Goal: Use online tool/utility

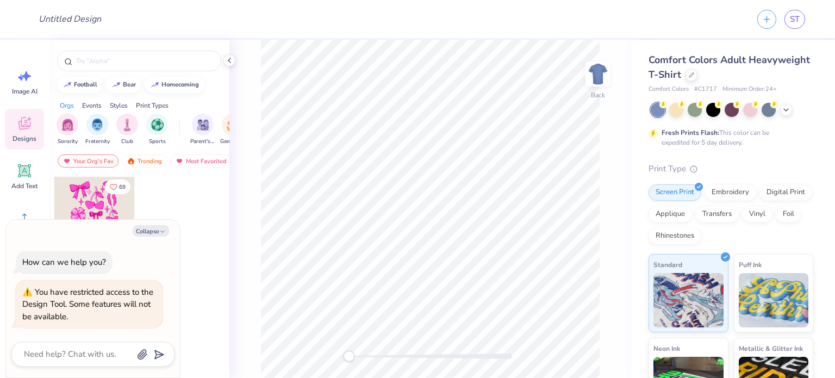
click at [231, 61] on icon at bounding box center [229, 60] width 9 height 9
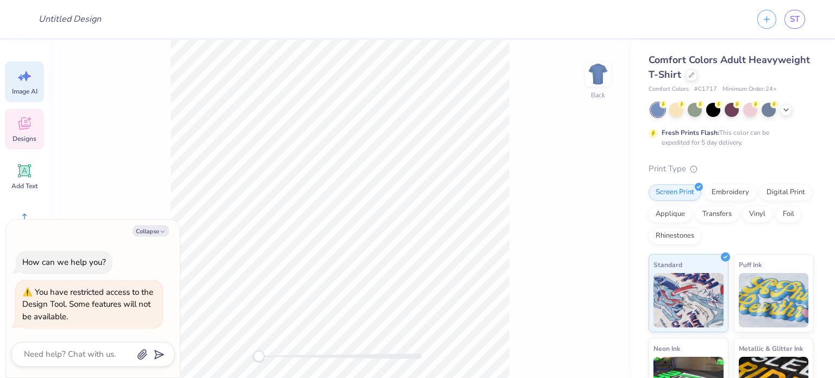
click at [24, 84] on div "Image AI" at bounding box center [24, 81] width 39 height 41
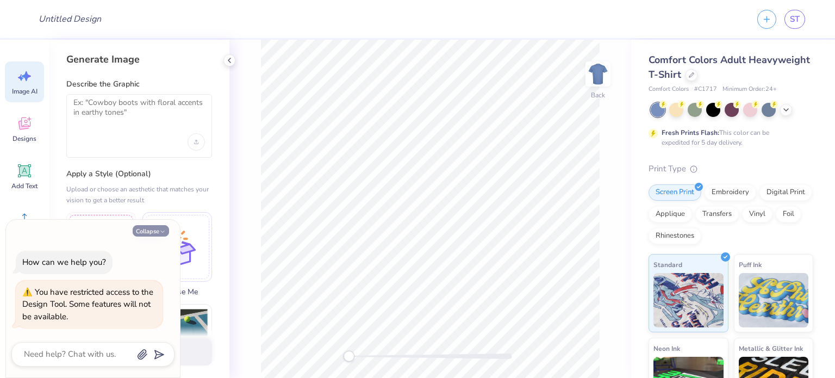
click at [166, 229] on button "Collapse" at bounding box center [151, 230] width 36 height 11
type textarea "x"
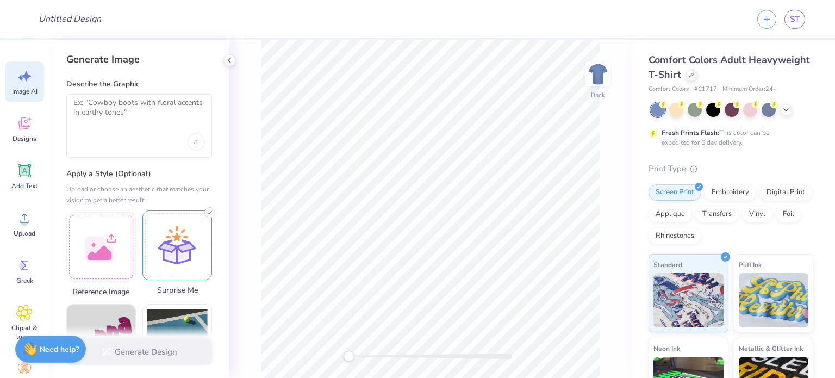
click at [171, 249] on div at bounding box center [177, 245] width 70 height 70
click at [129, 109] on textarea at bounding box center [139, 111] width 132 height 27
type textarea "d"
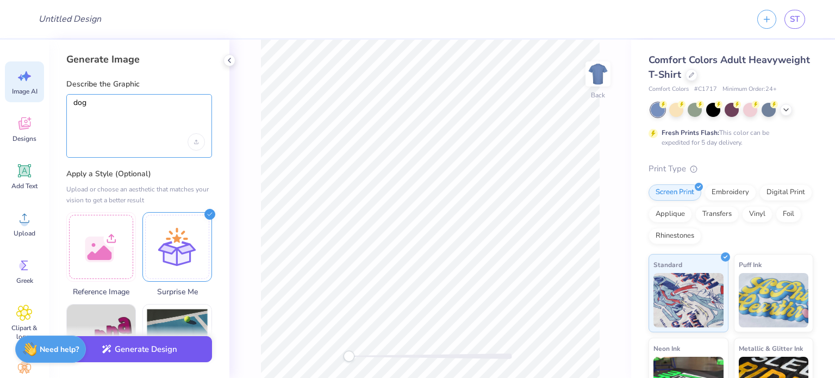
type textarea "dog"
click at [168, 355] on button "Generate Design" at bounding box center [139, 349] width 146 height 27
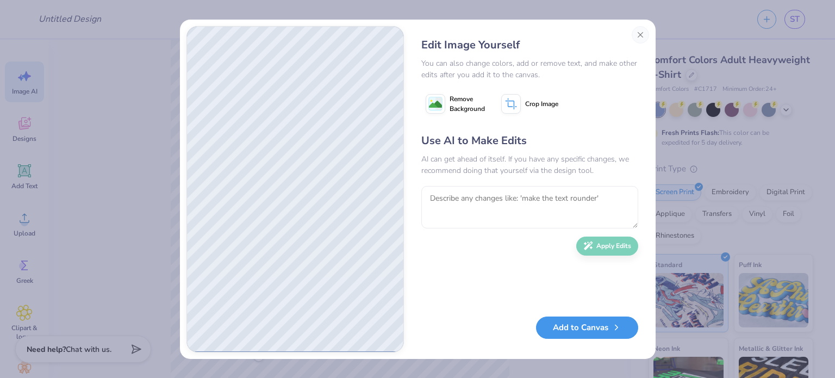
click at [584, 325] on button "Add to Canvas" at bounding box center [587, 327] width 102 height 22
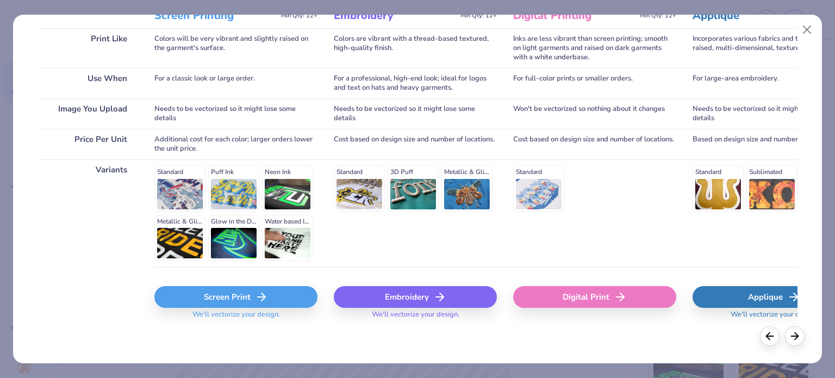
scroll to position [164, 0]
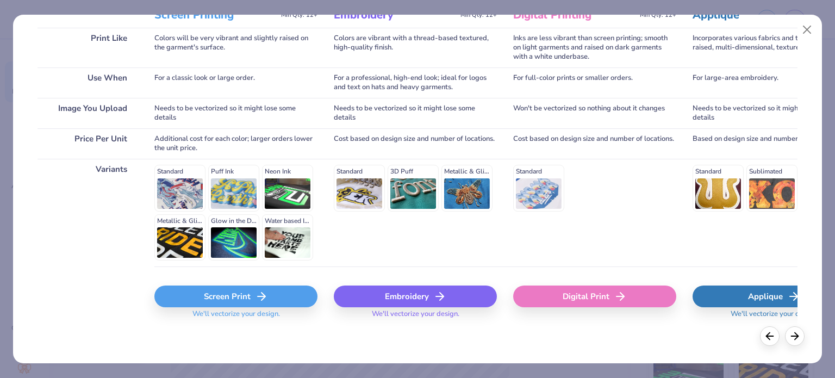
click at [272, 295] on div "Screen Print" at bounding box center [235, 296] width 163 height 22
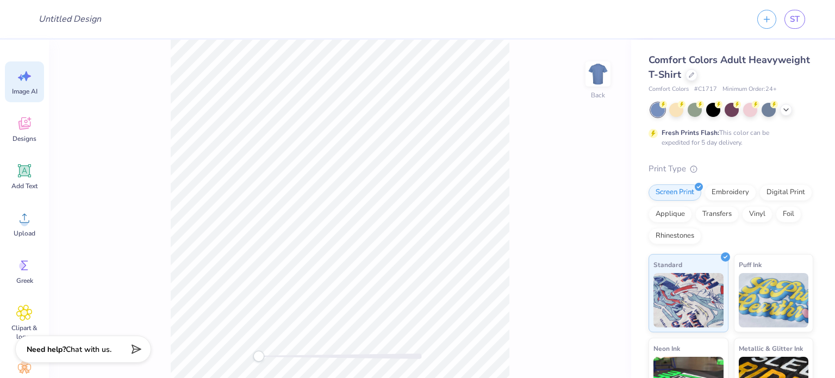
scroll to position [0, 0]
